Goal: Check status: Check status

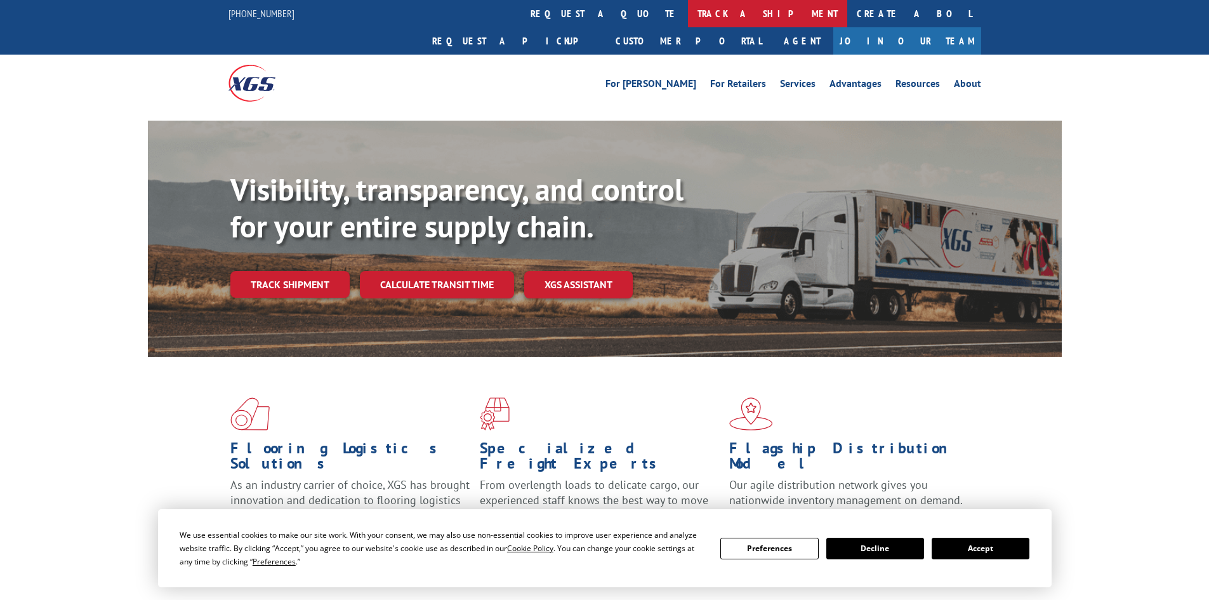
click at [688, 13] on link "track a shipment" at bounding box center [767, 13] width 159 height 27
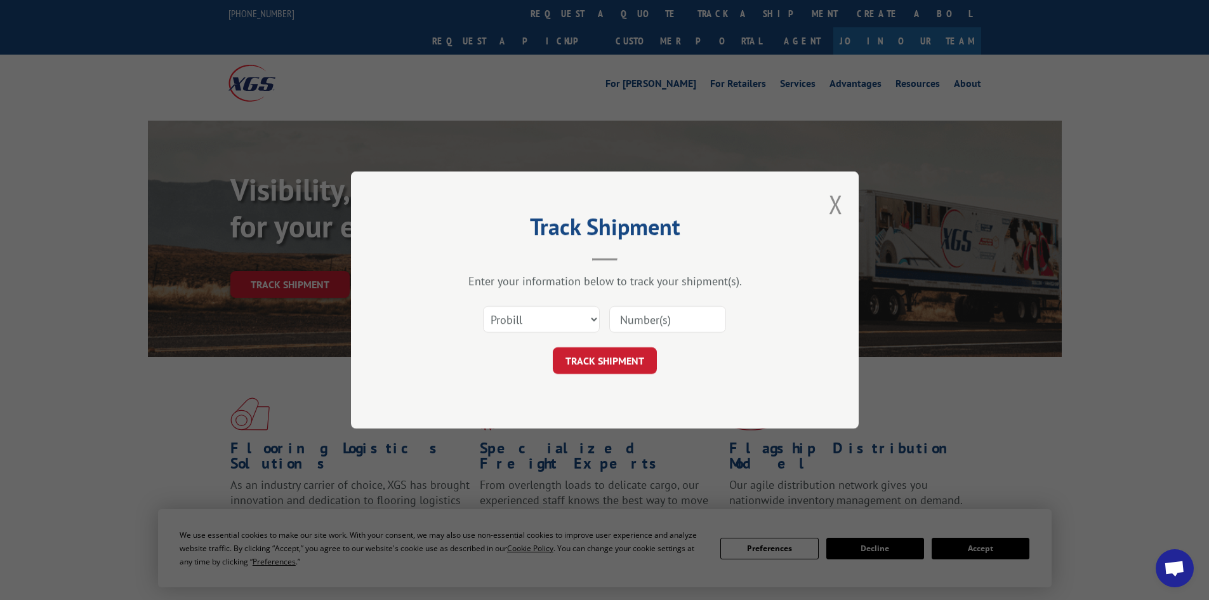
paste input "472377"
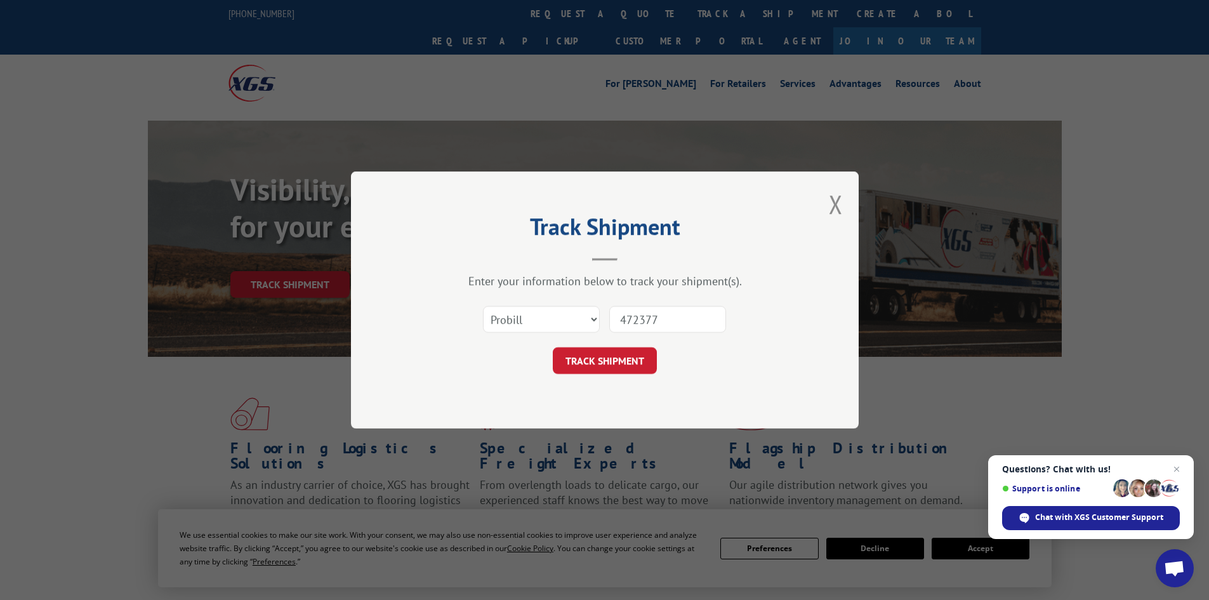
type input "472377"
click at [550, 320] on select "Select category... Probill BOL PO" at bounding box center [541, 319] width 117 height 27
select select "bol"
click at [483, 306] on select "Select category... Probill BOL PO" at bounding box center [541, 319] width 117 height 27
click at [601, 362] on button "TRACK SHIPMENT" at bounding box center [605, 360] width 104 height 27
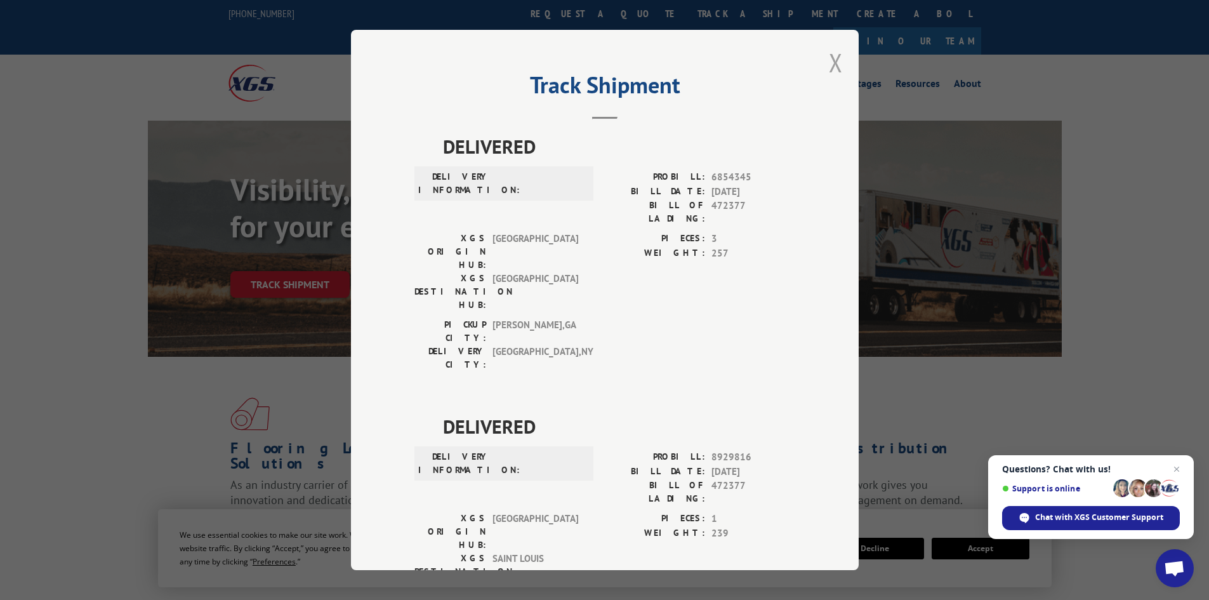
click at [829, 61] on button "Close modal" at bounding box center [836, 63] width 14 height 34
